Goal: Navigation & Orientation: Find specific page/section

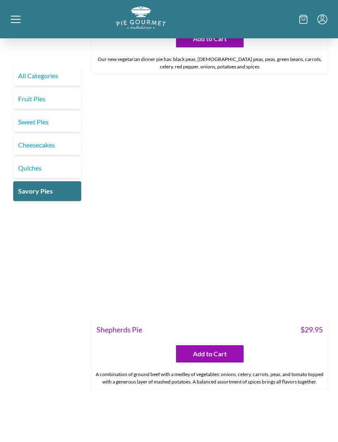
scroll to position [1181, 0]
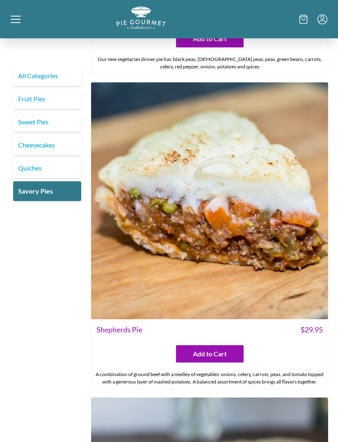
click at [47, 172] on link "Quiches" at bounding box center [47, 168] width 68 height 20
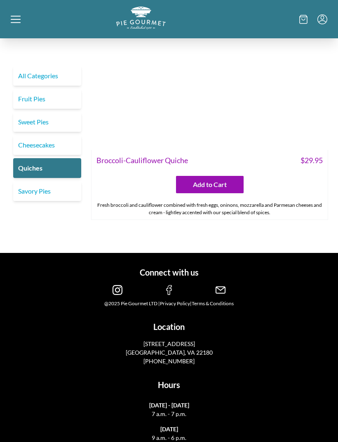
scroll to position [2302, 0]
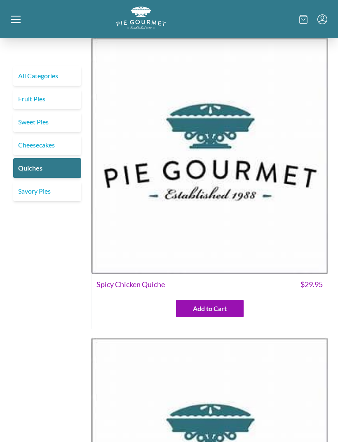
scroll to position [0, 0]
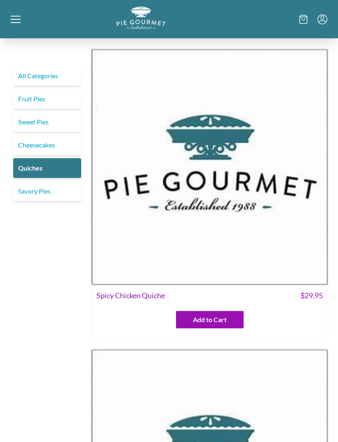
click at [58, 191] on link "Savory Pies" at bounding box center [47, 191] width 68 height 20
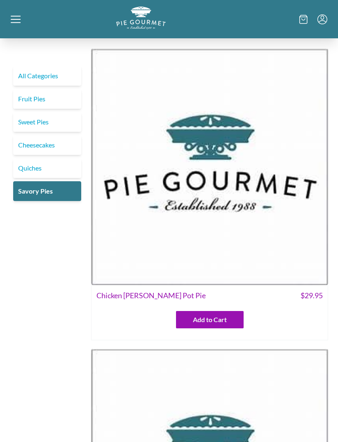
click at [19, 16] on icon at bounding box center [16, 19] width 10 height 10
click at [20, 15] on div "Home Shop" at bounding box center [169, 221] width 338 height 442
click at [19, 22] on icon at bounding box center [16, 19] width 10 height 10
click at [64, 191] on div "Home Shop" at bounding box center [169, 221] width 338 height 442
click at [53, 72] on link "All Categories" at bounding box center [47, 76] width 68 height 20
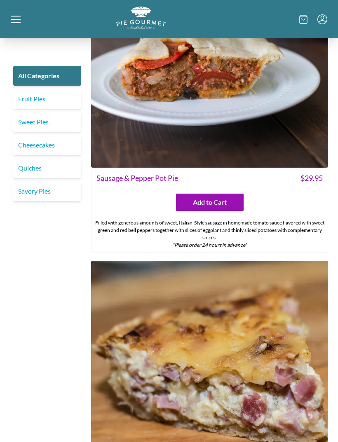
scroll to position [4109, 0]
